Goal: Task Accomplishment & Management: Manage account settings

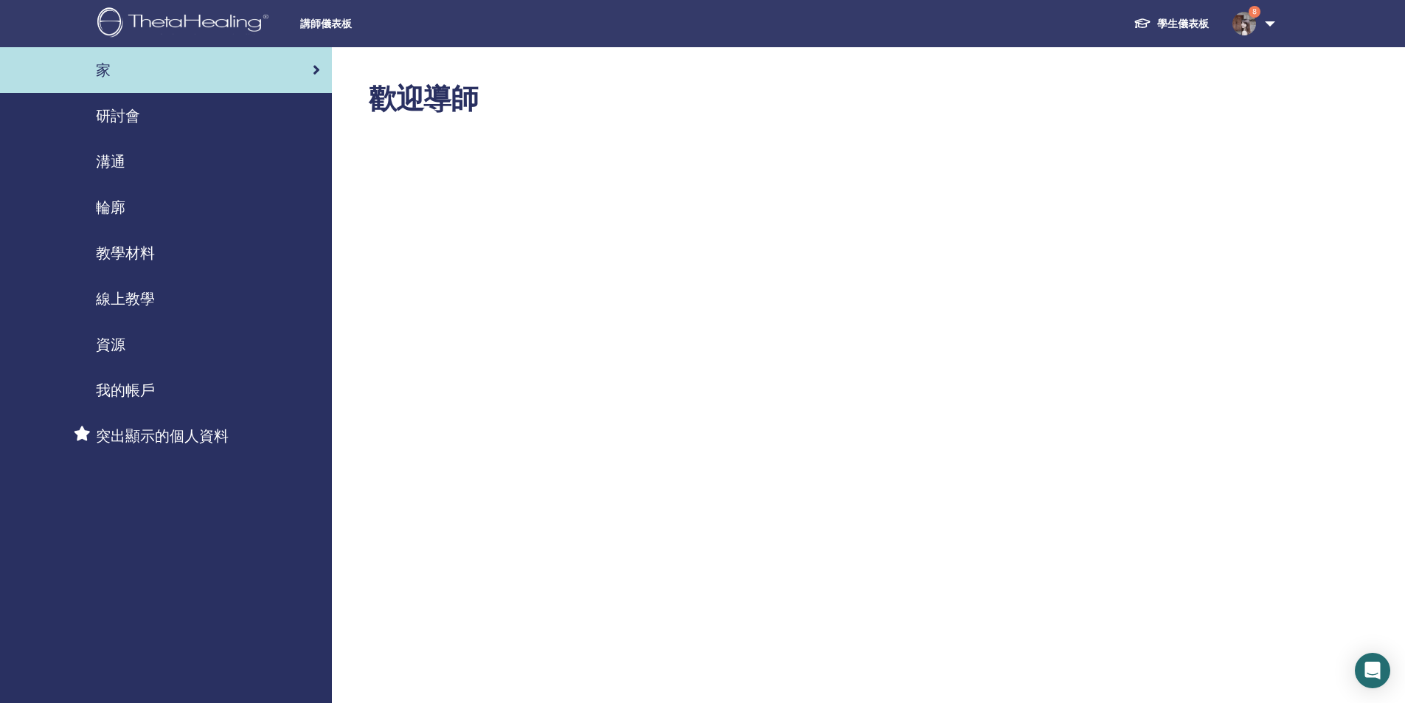
click at [181, 27] on img at bounding box center [185, 23] width 176 height 33
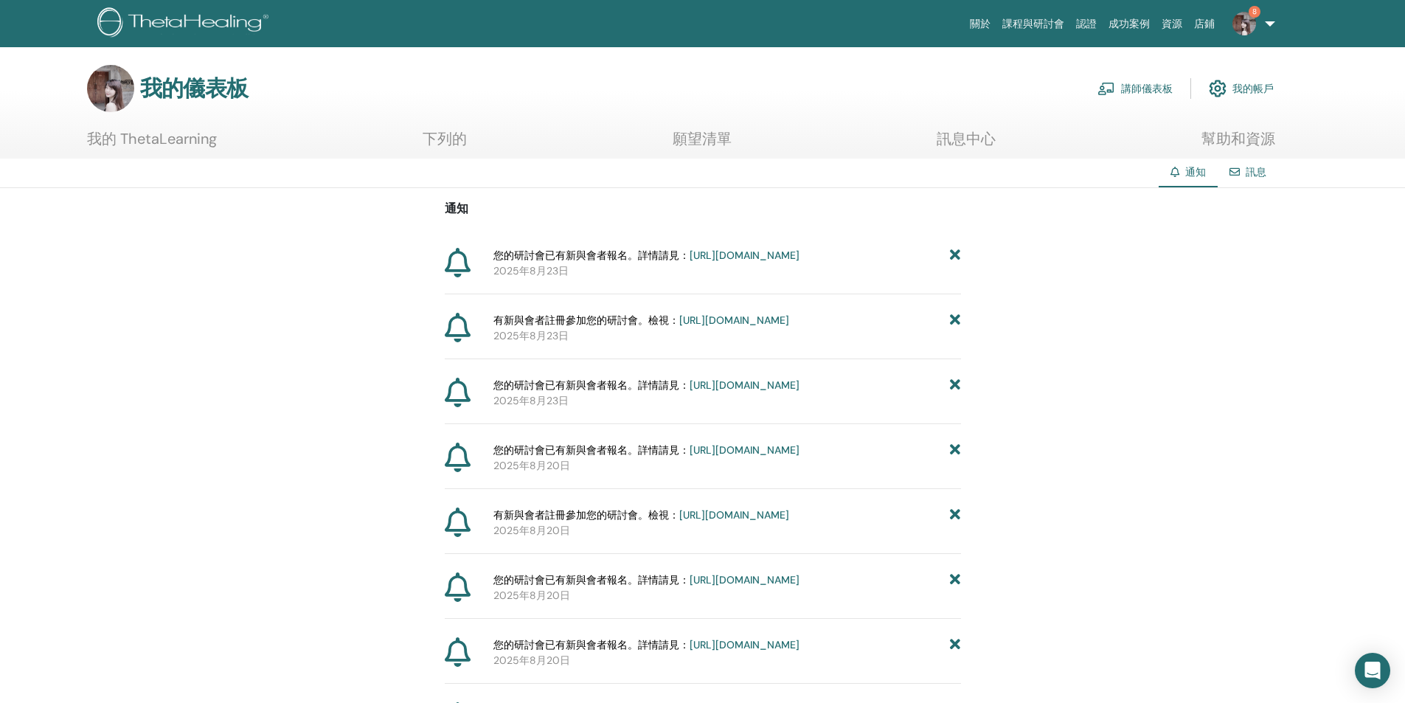
click at [1150, 86] on font "講師儀表板" at bounding box center [1147, 89] width 52 height 13
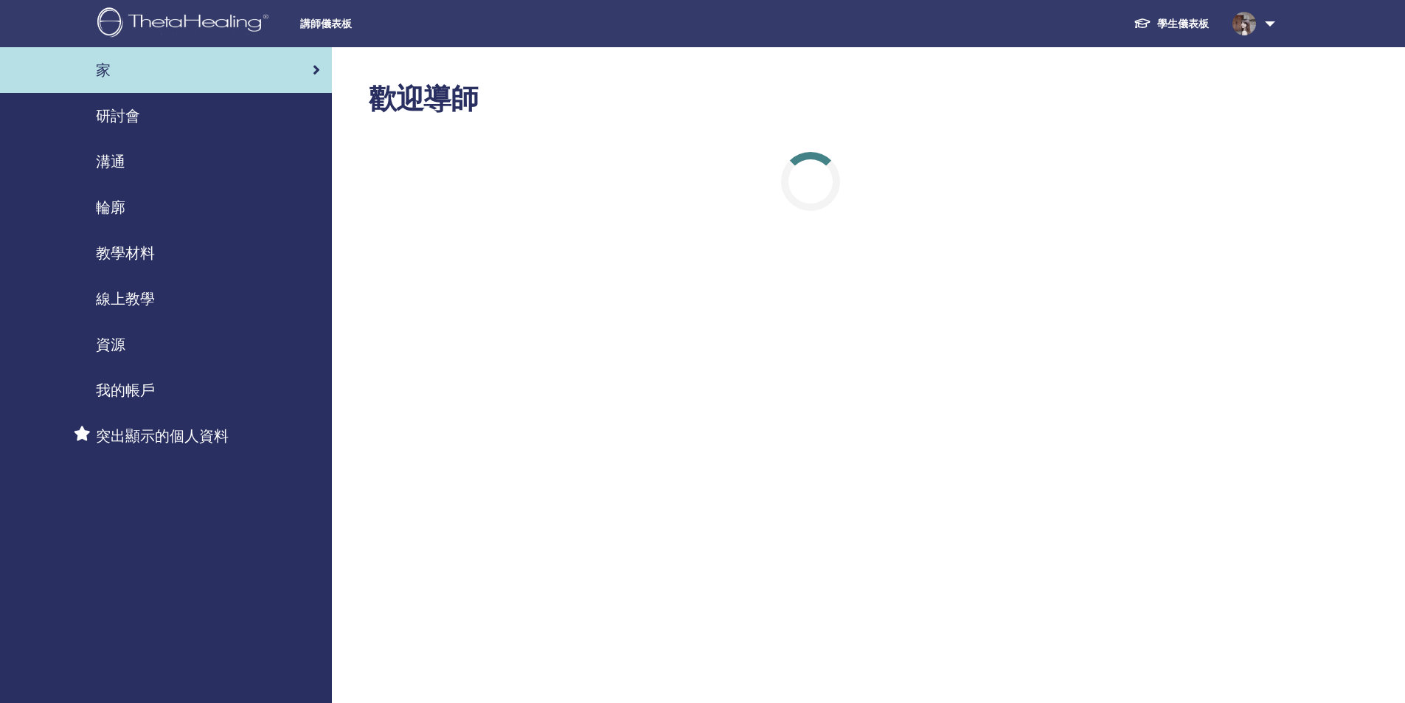
click at [127, 118] on font "研討會" at bounding box center [118, 115] width 44 height 19
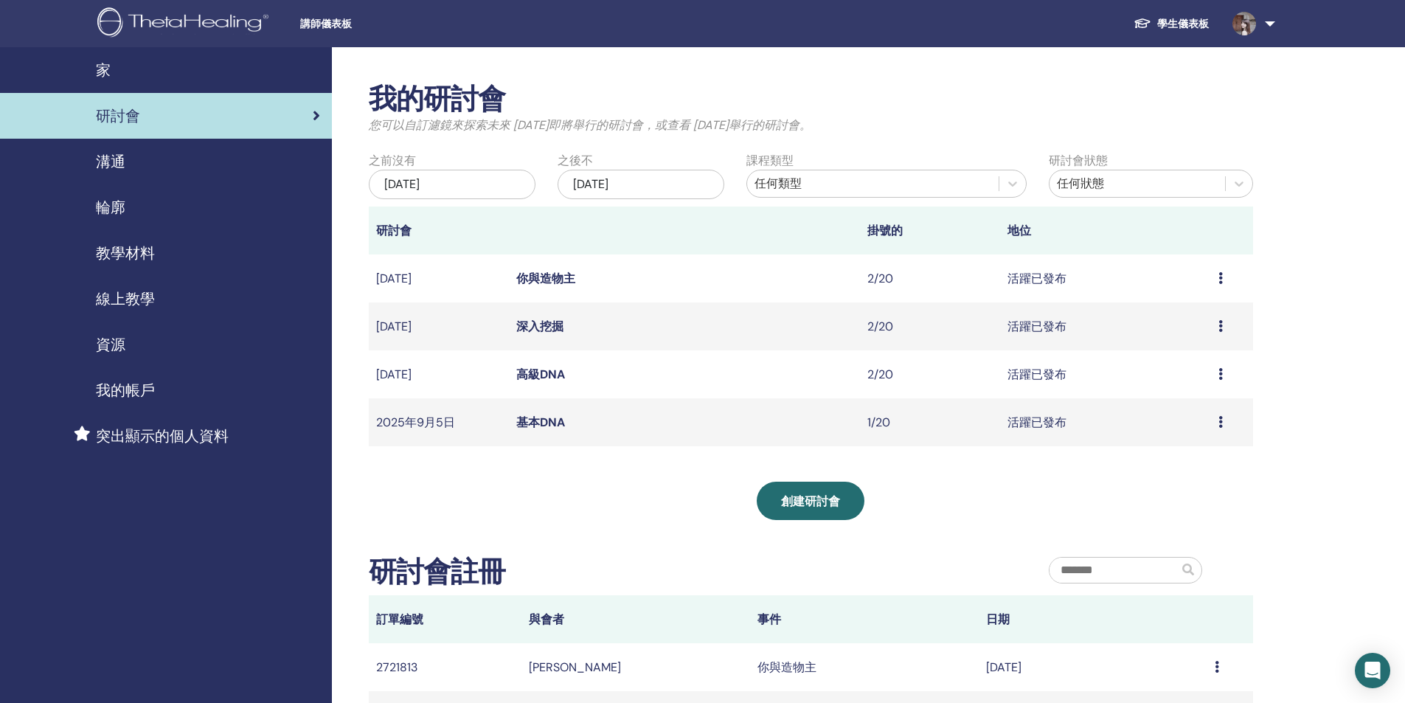
click at [540, 371] on font "高級DNA" at bounding box center [540, 373] width 49 height 15
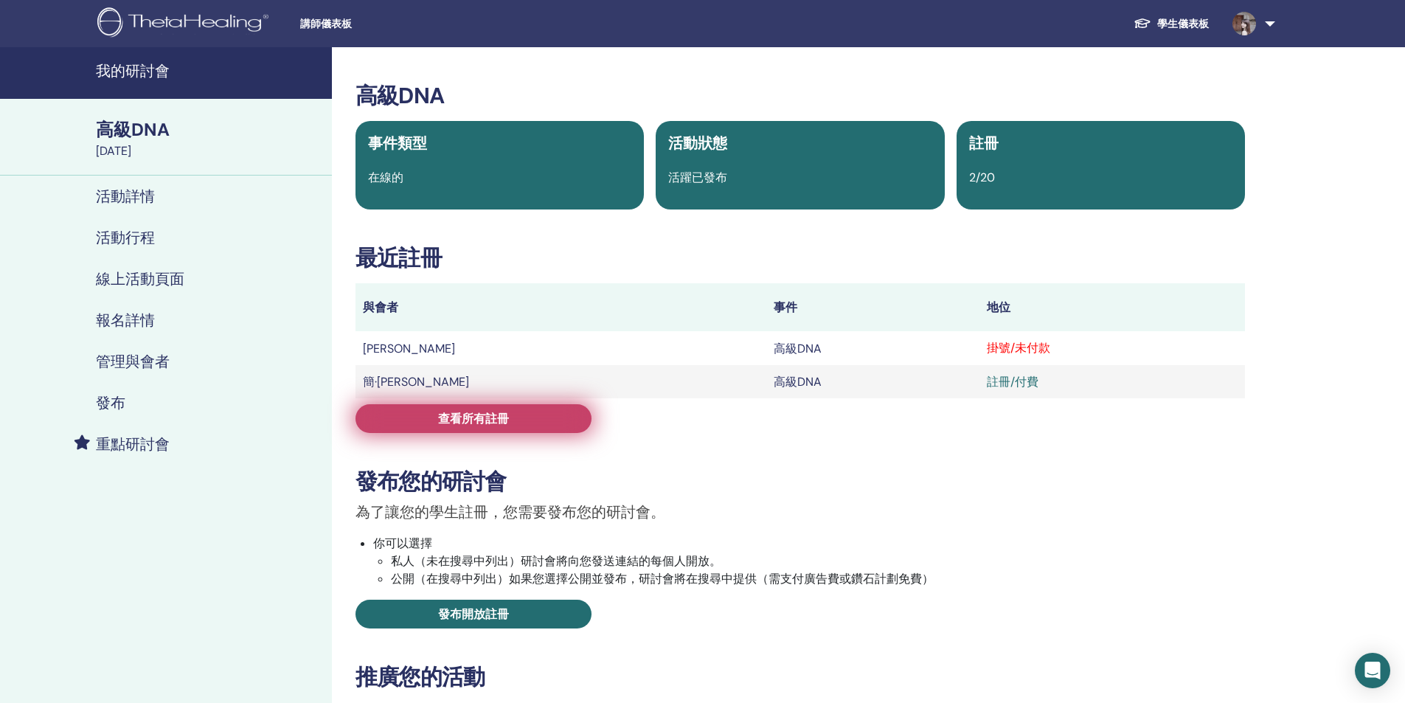
click at [501, 422] on font "查看所有註冊" at bounding box center [473, 418] width 71 height 15
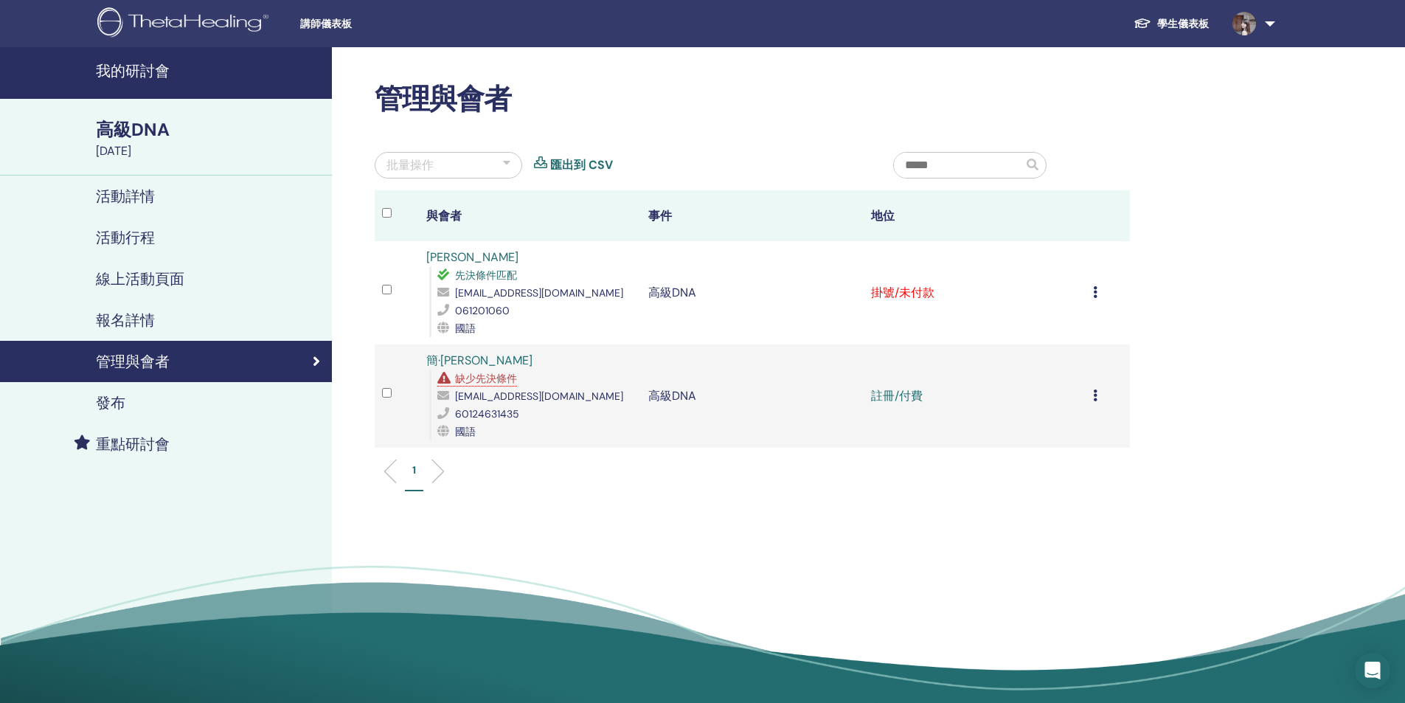
click at [1093, 292] on icon at bounding box center [1095, 292] width 4 height 12
click at [1074, 348] on font "標記為已付款" at bounding box center [1052, 348] width 71 height 15
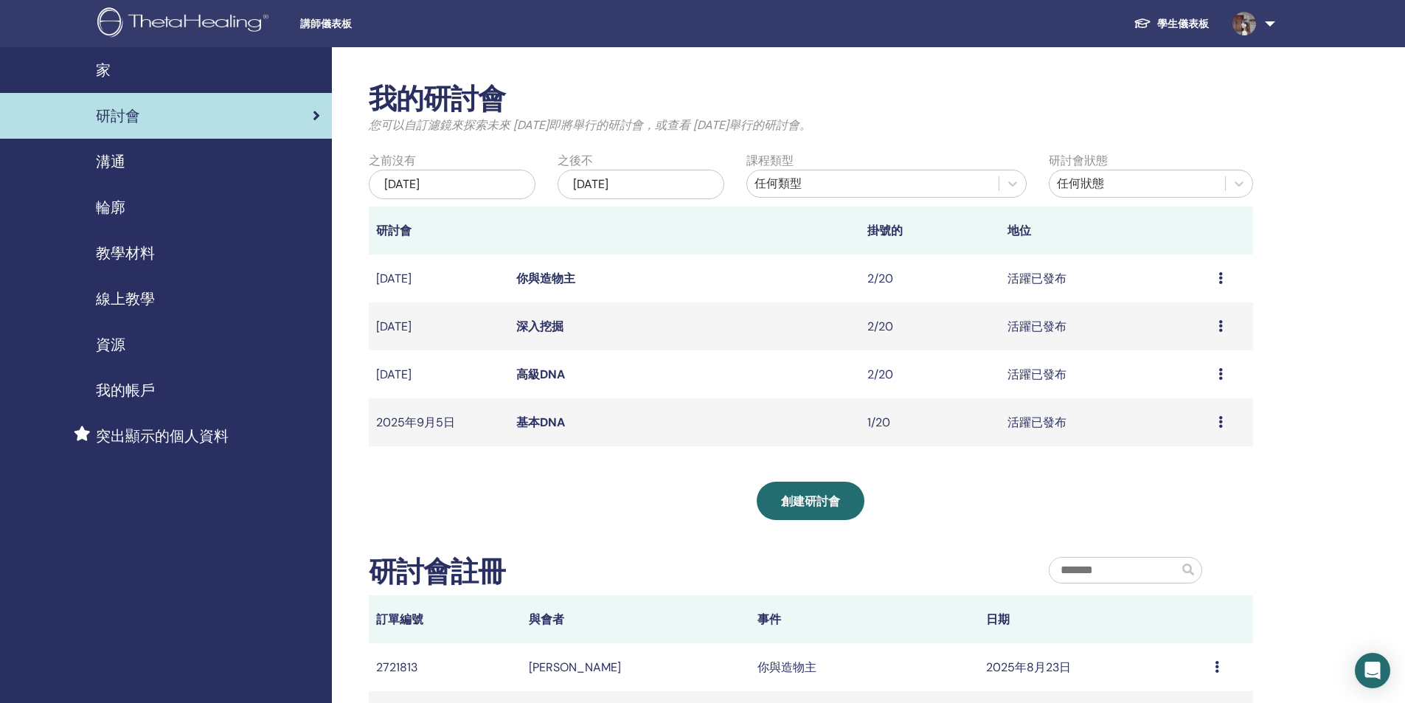
click at [548, 326] on font "深入挖掘" at bounding box center [539, 326] width 47 height 15
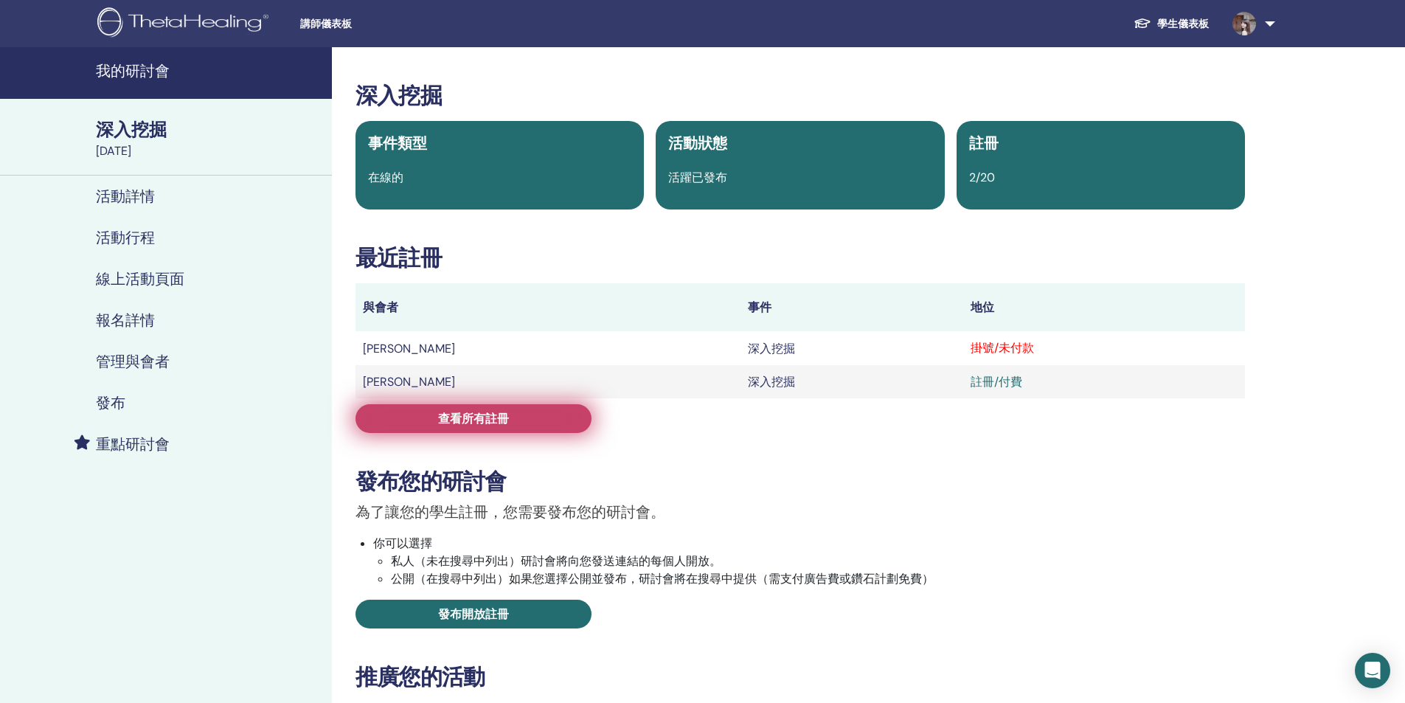
click at [451, 414] on font "查看所有註冊" at bounding box center [473, 418] width 71 height 15
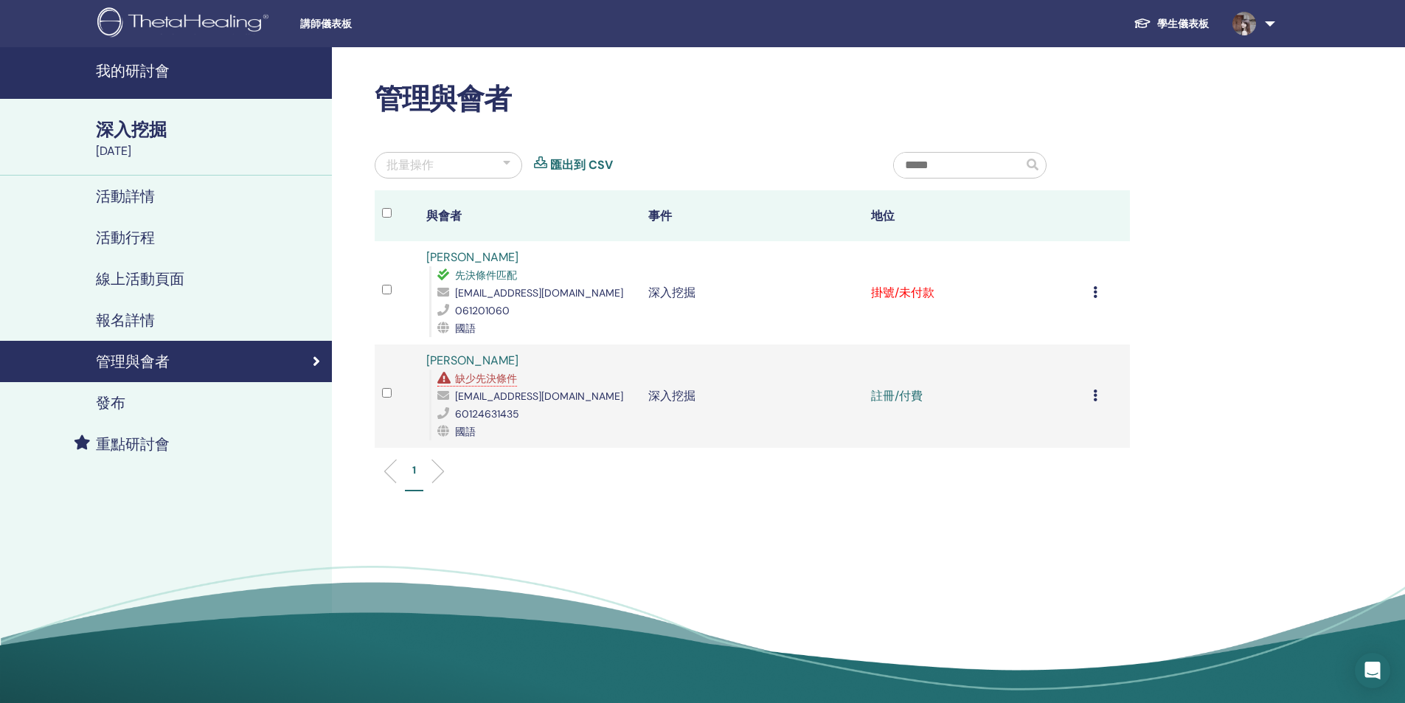
click at [1091, 291] on td "取消註冊 不自動認證 標記為已付款 標記為未付款 標記為缺席 完成並證明 下載證書" at bounding box center [1107, 292] width 44 height 103
click at [1095, 293] on icon at bounding box center [1095, 292] width 4 height 12
click at [1084, 352] on font "標記為已付款" at bounding box center [1054, 348] width 71 height 15
click at [132, 69] on font "我的研討會" at bounding box center [133, 70] width 74 height 19
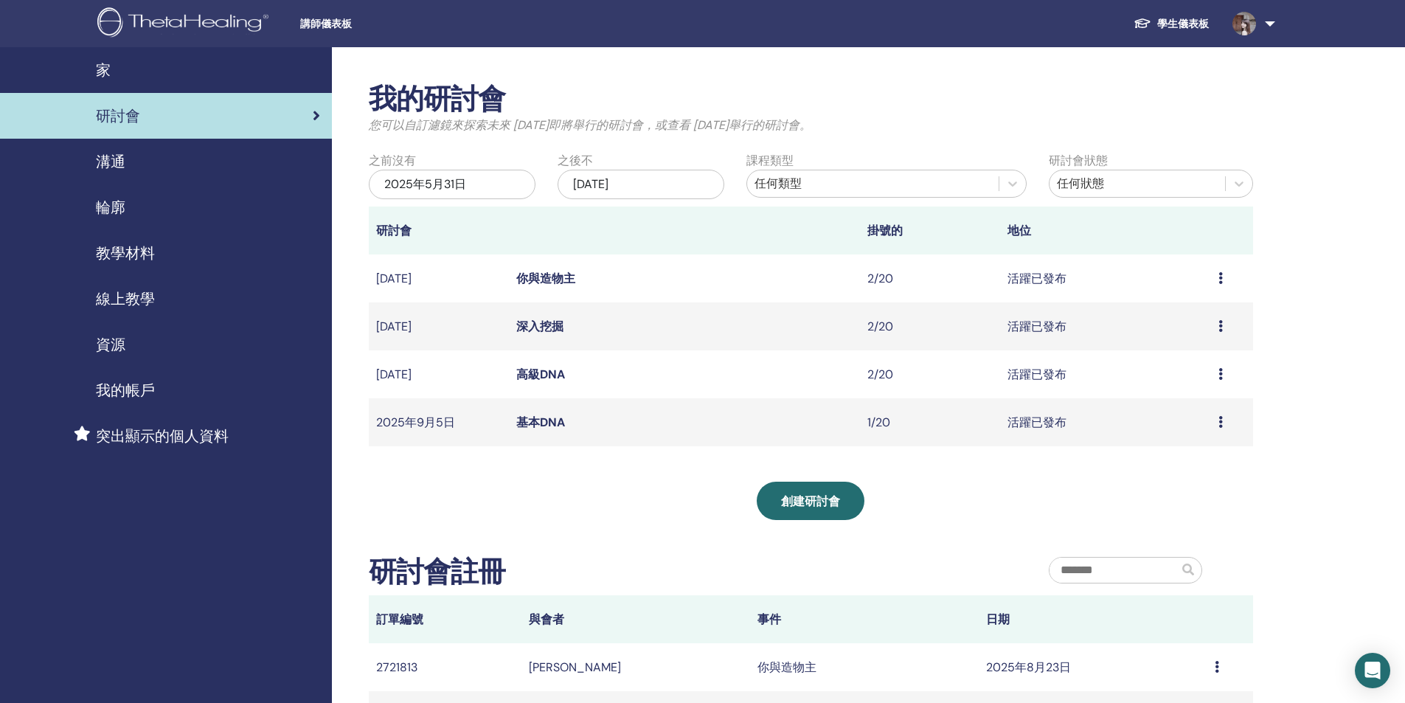
click at [539, 277] on font "你與造物主" at bounding box center [545, 278] width 59 height 15
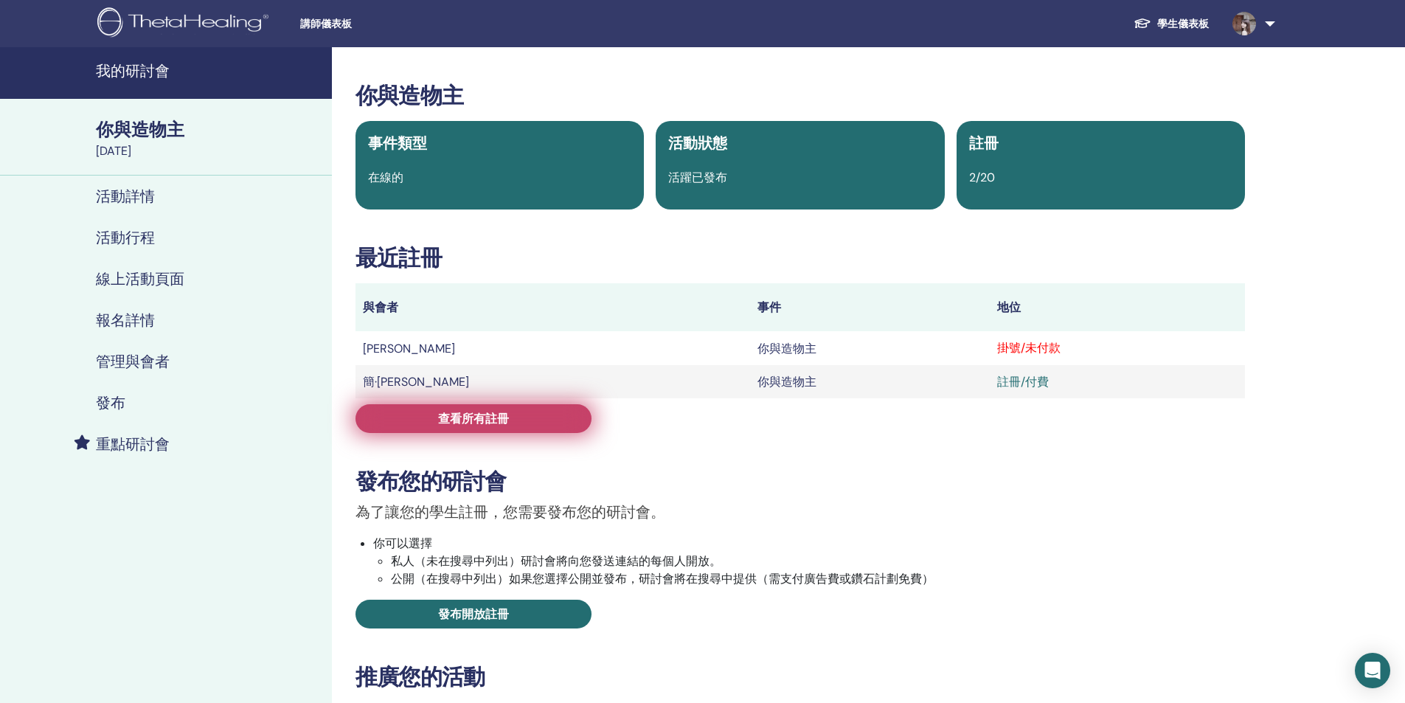
click at [530, 416] on link "查看所有註冊" at bounding box center [473, 418] width 236 height 29
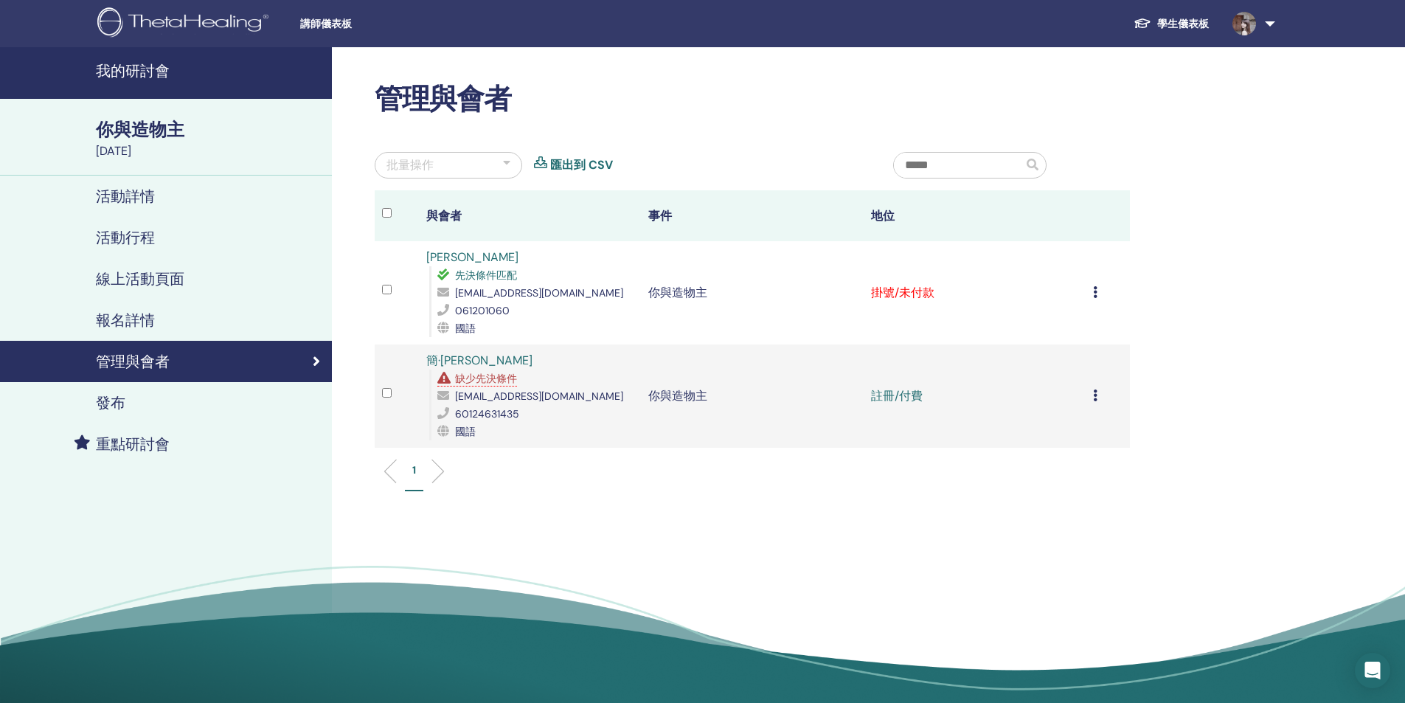
click at [1095, 292] on icon at bounding box center [1095, 292] width 4 height 12
click at [1059, 348] on font "標記為已付款" at bounding box center [1054, 348] width 71 height 15
click at [1385, 329] on div "我的研討會 你與造物主 [DATE] 活動詳情 活動行程 線上活動頁面 報名詳情 管理與會者 發布 重點研討會 管理與會者 批量操作 匯出到 CSV 與會者 …" at bounding box center [702, 380] width 1405 height 666
click at [220, 24] on img at bounding box center [185, 23] width 176 height 33
